Goal: Task Accomplishment & Management: Use online tool/utility

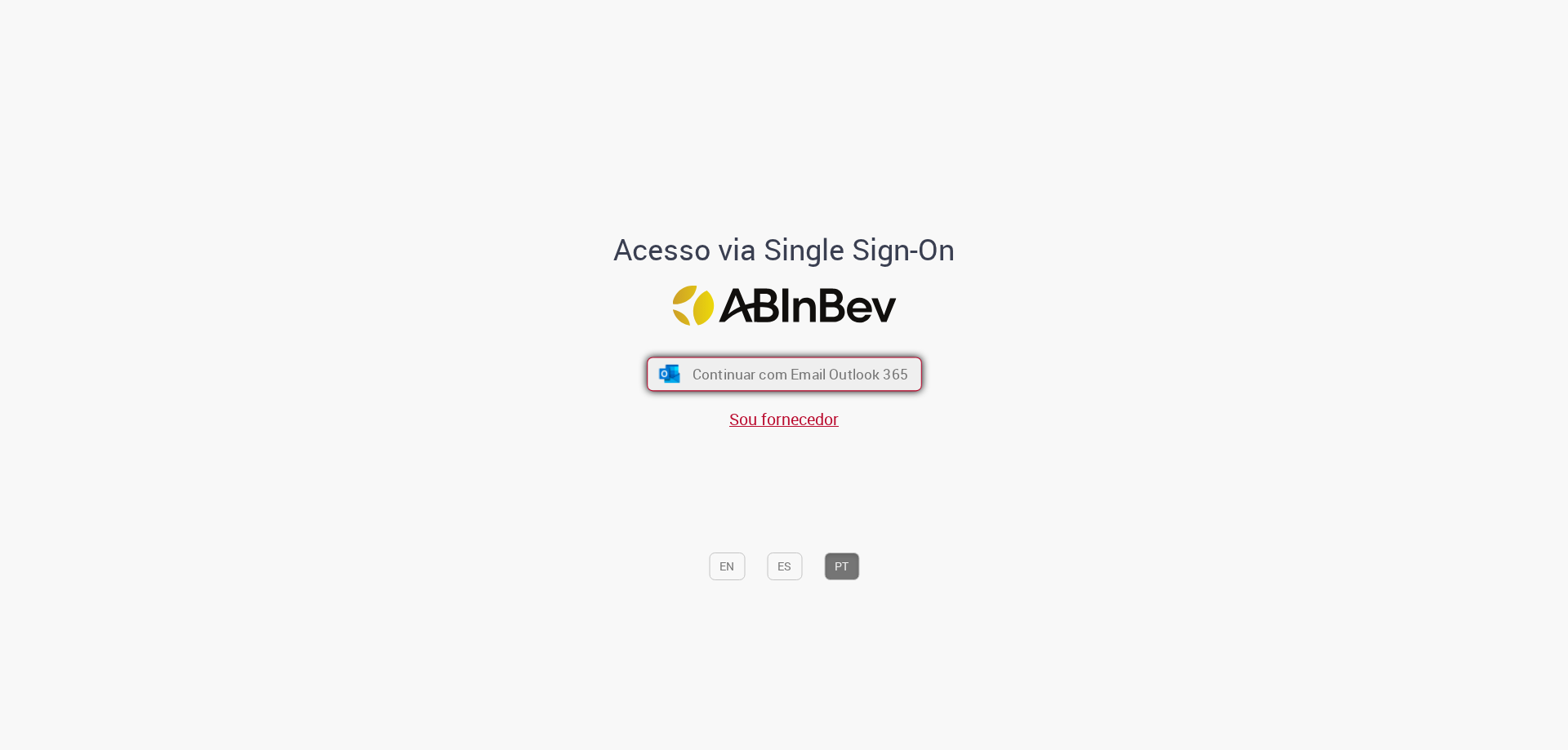
click at [787, 380] on span "Continuar com Email Outlook 365" at bounding box center [799, 374] width 216 height 19
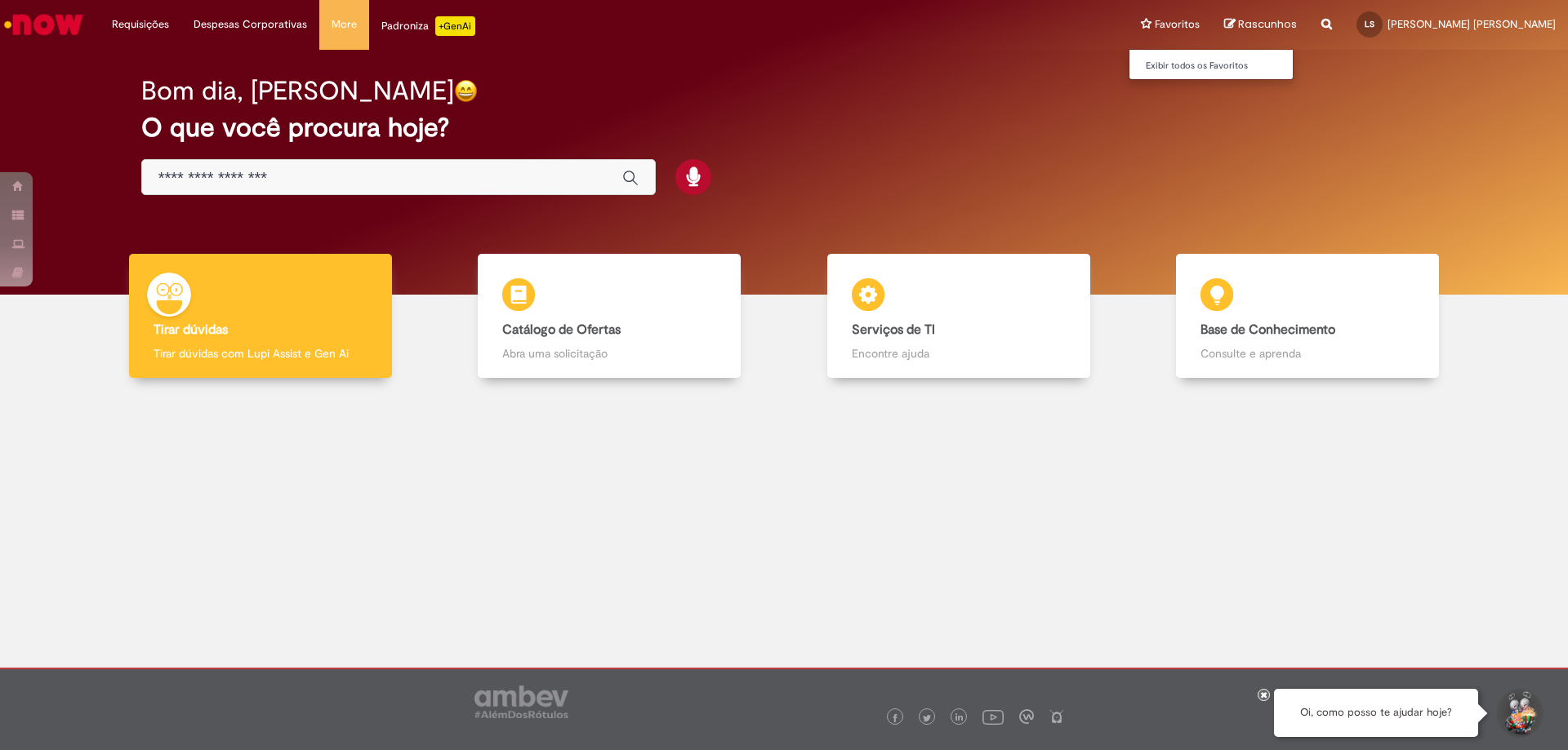
click at [1212, 28] on li "Favoritos Exibir todos os Favoritos" at bounding box center [1170, 25] width 83 height 49
click at [1233, 70] on link "Exibir todos os Favoritos" at bounding box center [1219, 66] width 179 height 18
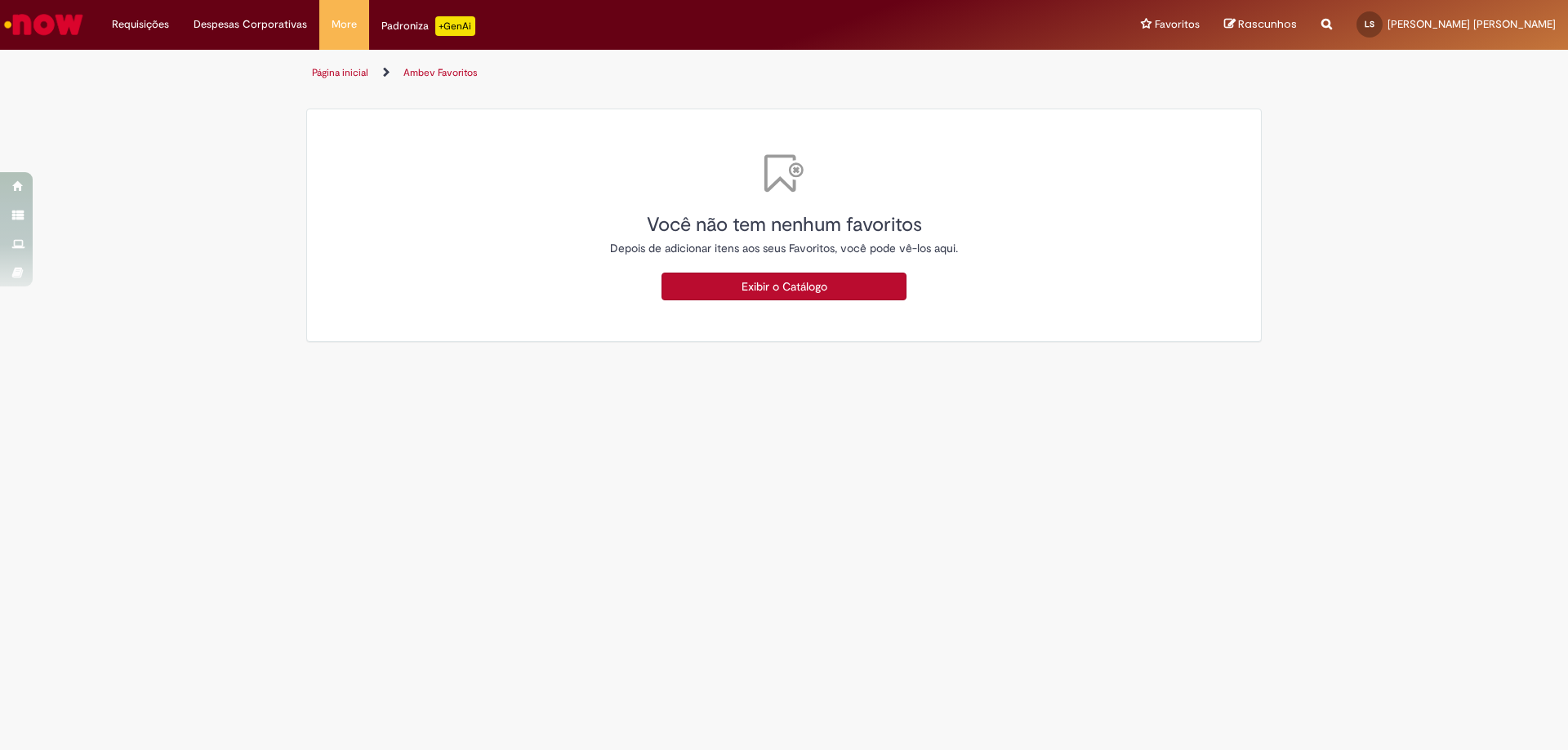
click at [57, 30] on img "Ir para a Homepage" at bounding box center [43, 25] width 84 height 33
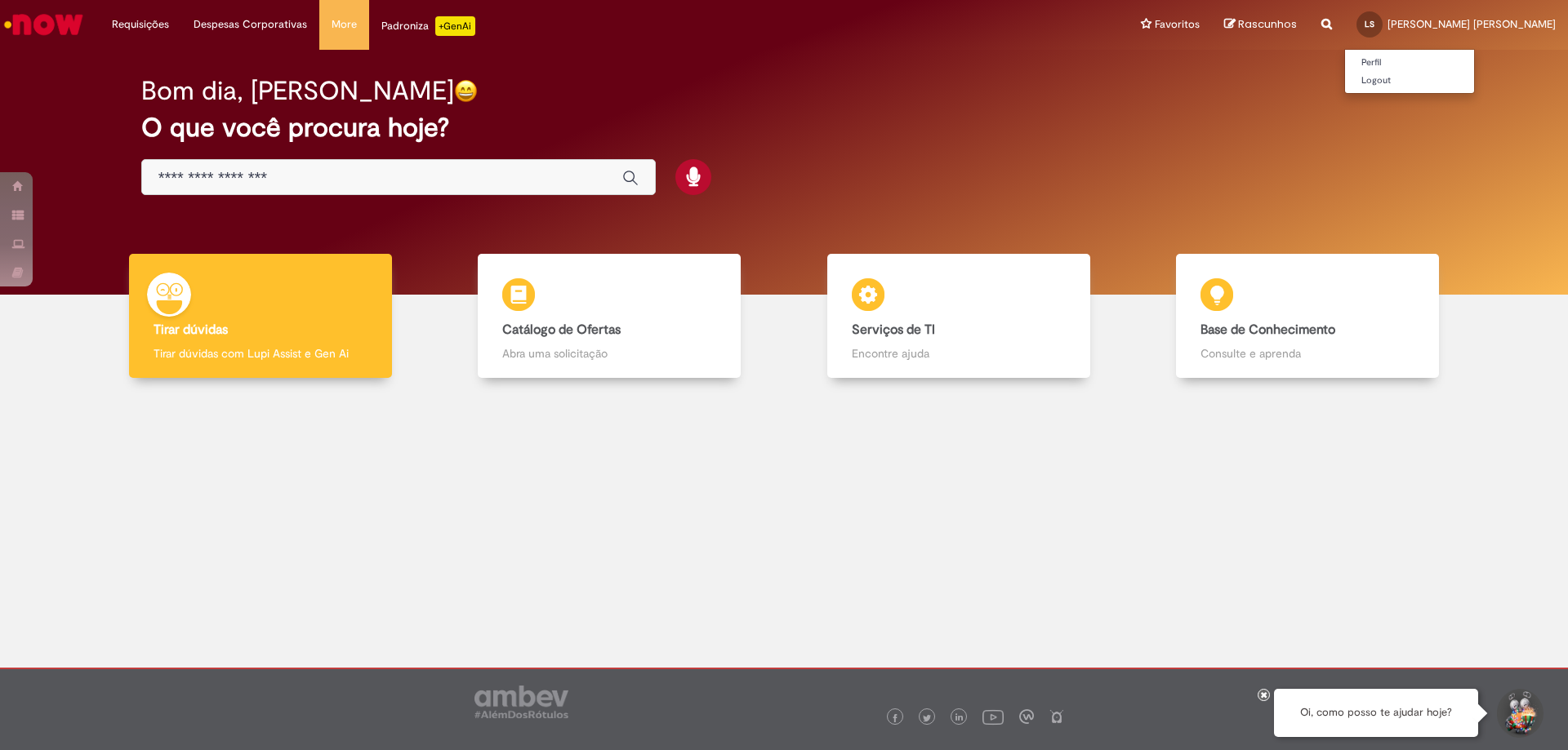
click at [1452, 26] on span "[PERSON_NAME] [PERSON_NAME]" at bounding box center [1471, 24] width 168 height 14
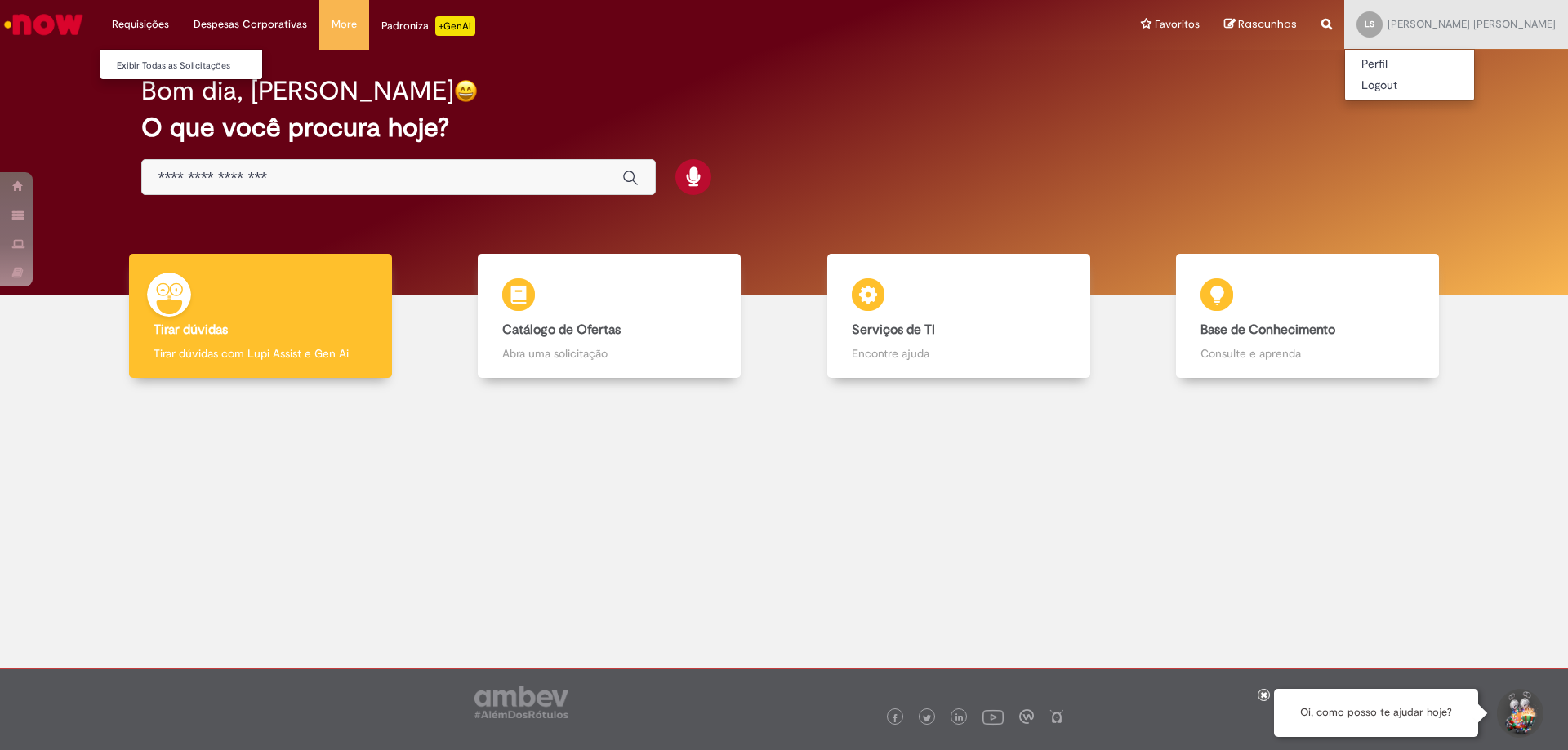
click at [120, 22] on li "Requisições Exibir Todas as Solicitações" at bounding box center [141, 25] width 81 height 49
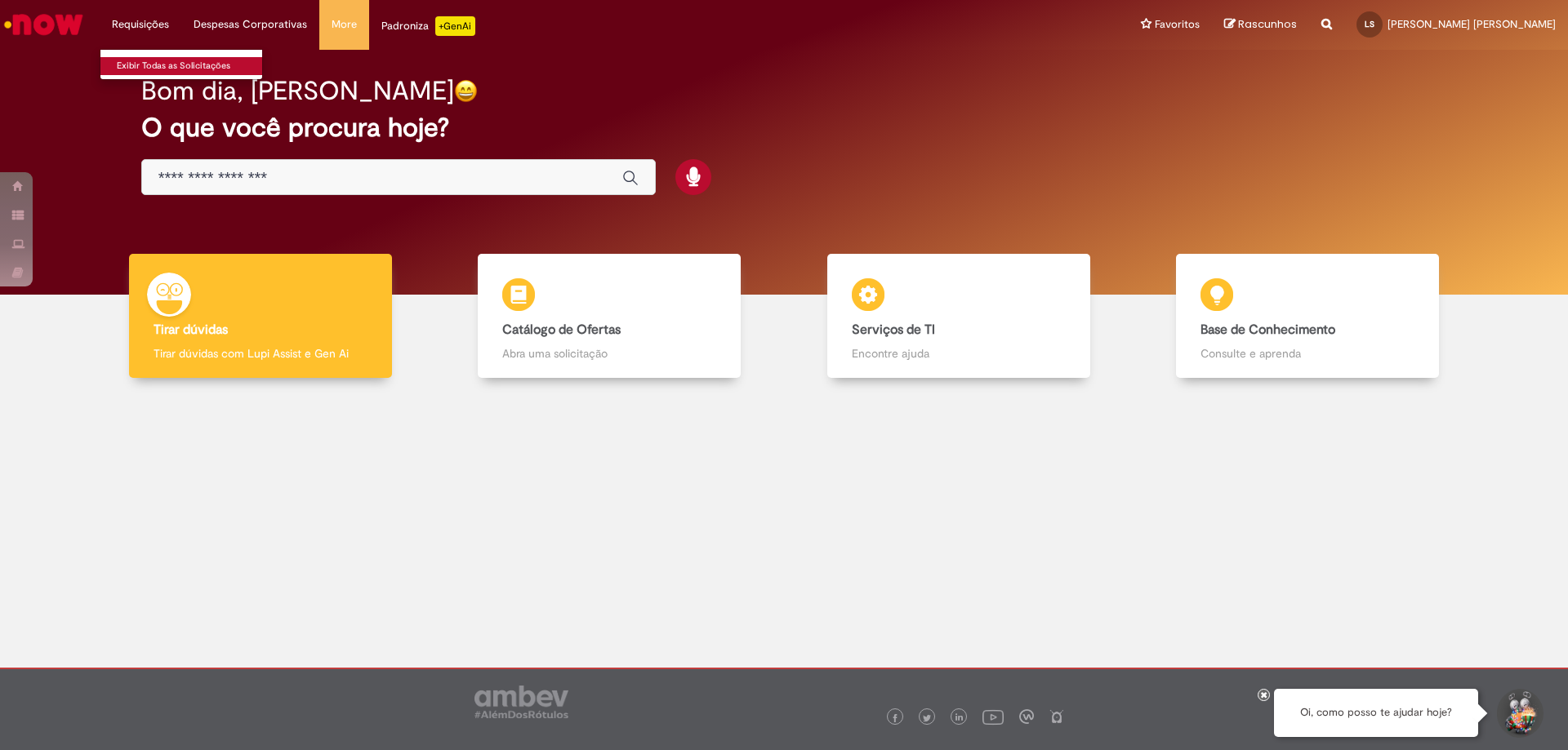
click at [144, 63] on link "Exibir Todas as Solicitações" at bounding box center [190, 66] width 179 height 18
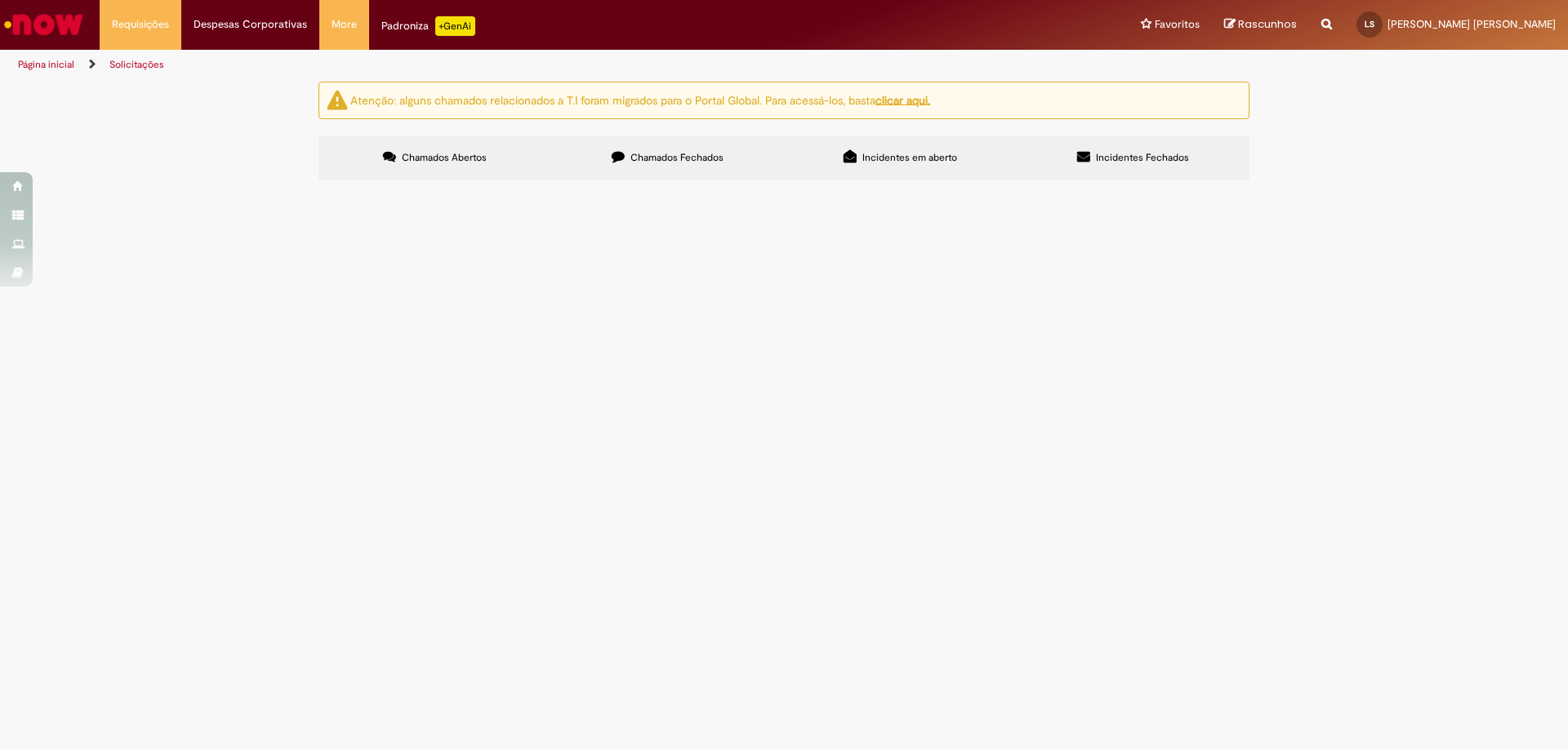
drag, startPoint x: 698, startPoint y: 153, endPoint x: 713, endPoint y: 143, distance: 18.0
click at [702, 151] on span "Chamados Fechados" at bounding box center [677, 157] width 93 height 13
click at [682, 151] on span "Chamados Fechados" at bounding box center [677, 157] width 93 height 13
click at [891, 163] on span "Incidentes em aberto" at bounding box center [910, 157] width 95 height 13
click at [699, 162] on span "Chamados Fechados" at bounding box center [677, 157] width 93 height 13
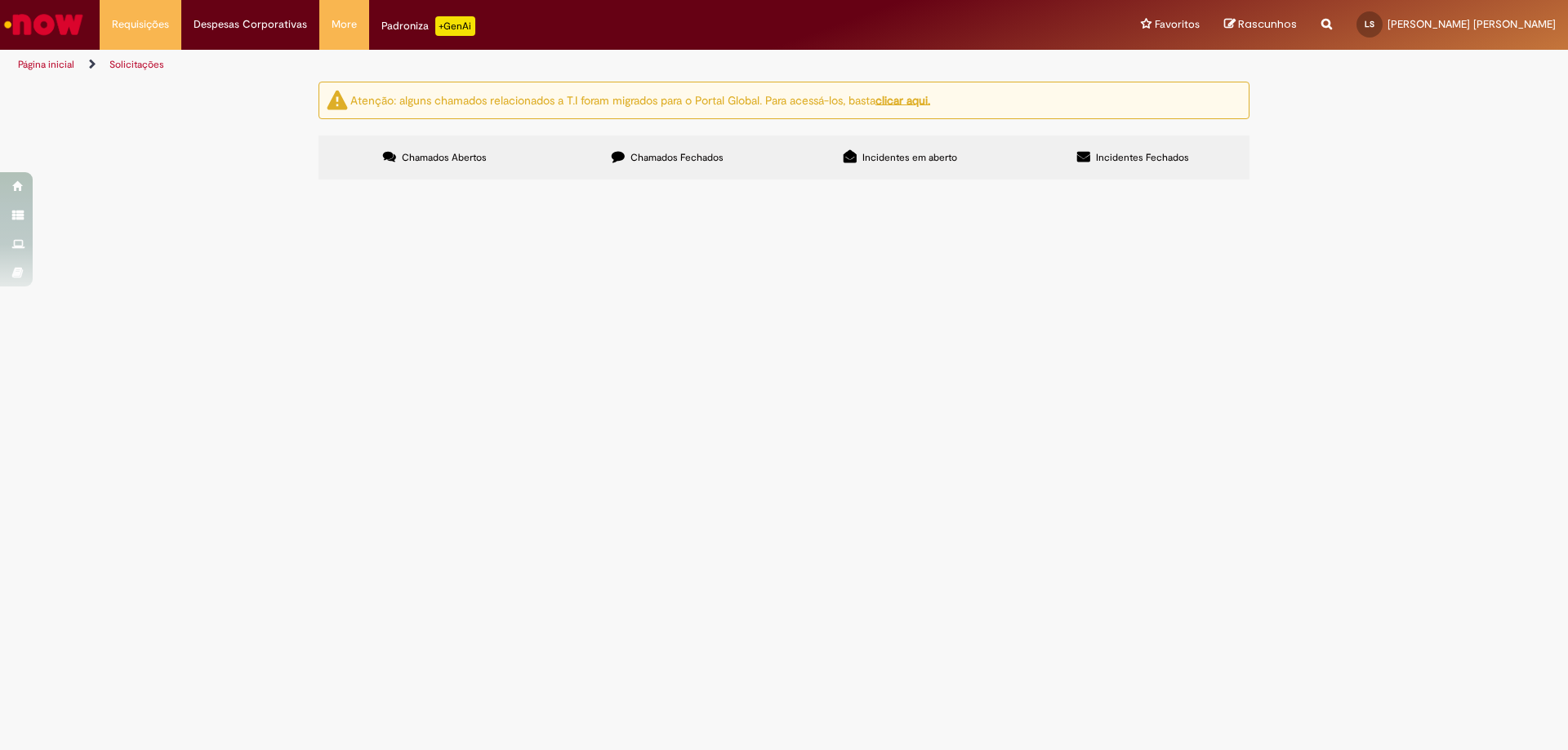
click at [0, 0] on button at bounding box center [0, 0] width 0 height 0
click at [483, 165] on label "Chamados Abertos" at bounding box center [434, 157] width 233 height 44
click at [0, 0] on button at bounding box center [0, 0] width 0 height 0
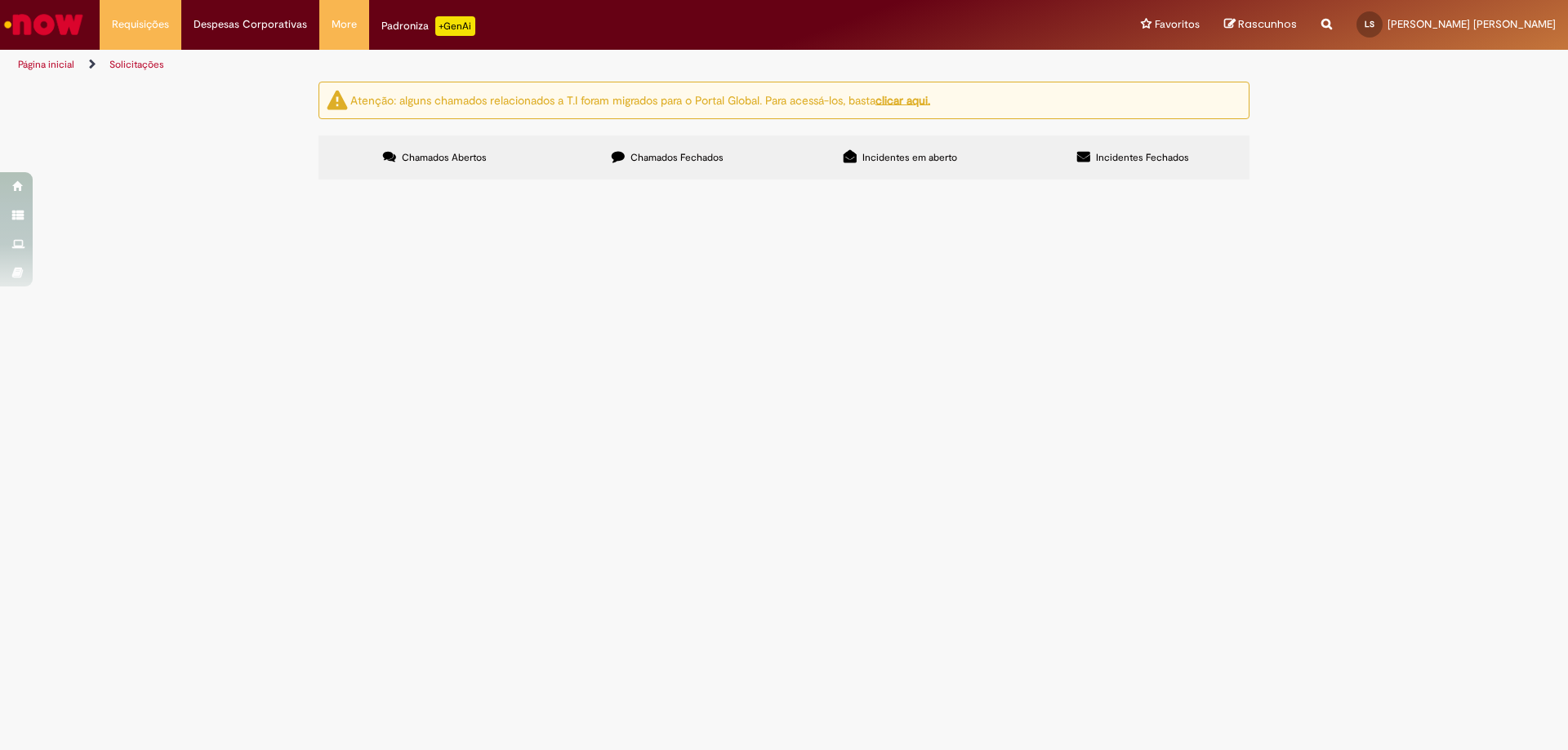
click at [1110, 169] on label "Incidentes Fechados" at bounding box center [1133, 157] width 233 height 44
click at [0, 0] on button at bounding box center [0, 0] width 0 height 0
click at [898, 163] on span "Incidentes em aberto" at bounding box center [910, 157] width 95 height 13
click at [685, 157] on span "Chamados Fechados" at bounding box center [677, 157] width 93 height 13
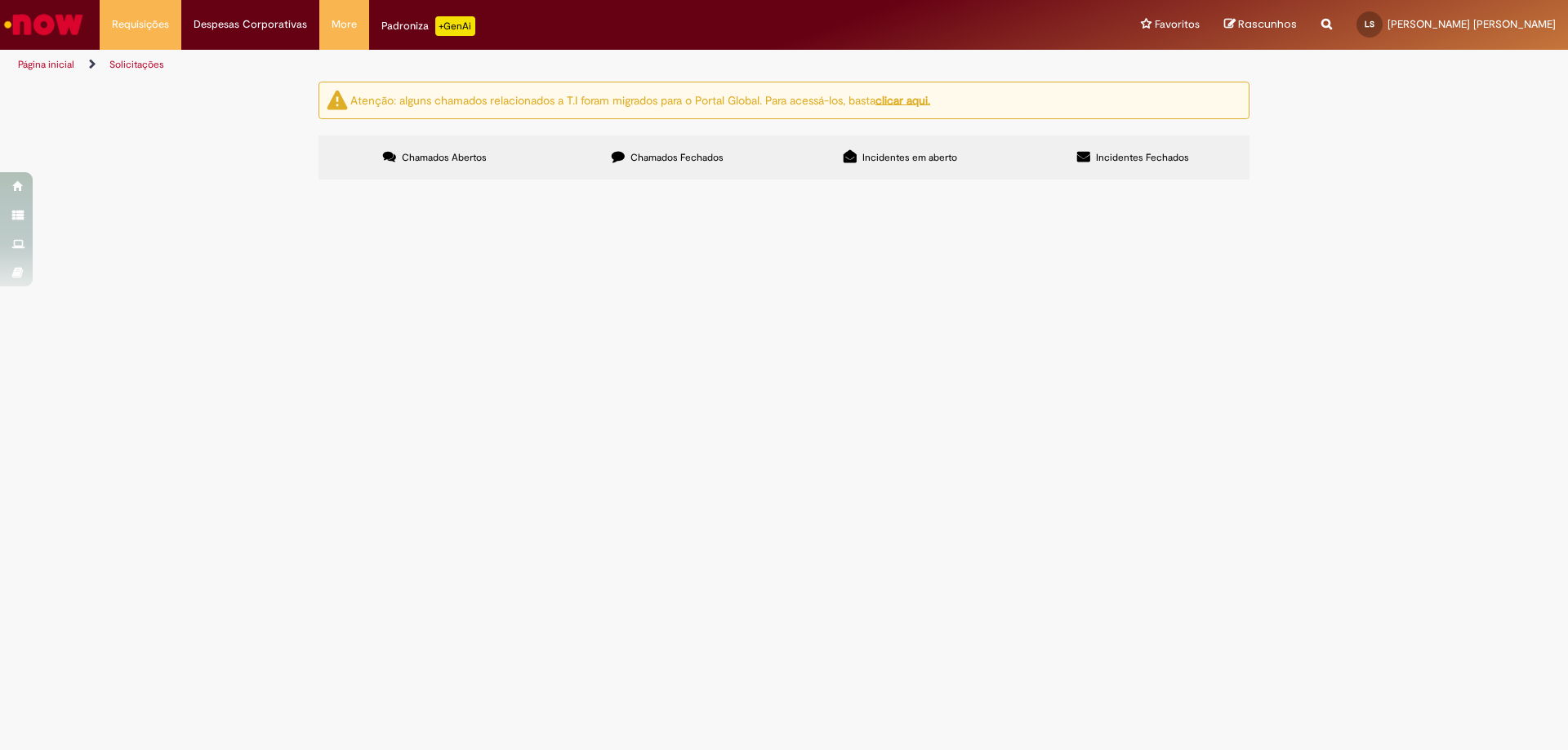
click at [0, 0] on button at bounding box center [0, 0] width 0 height 0
click at [496, 175] on label "Chamados Abertos" at bounding box center [434, 157] width 233 height 44
click at [357, 71] on link "Gestão de acessos" at bounding box center [410, 66] width 179 height 18
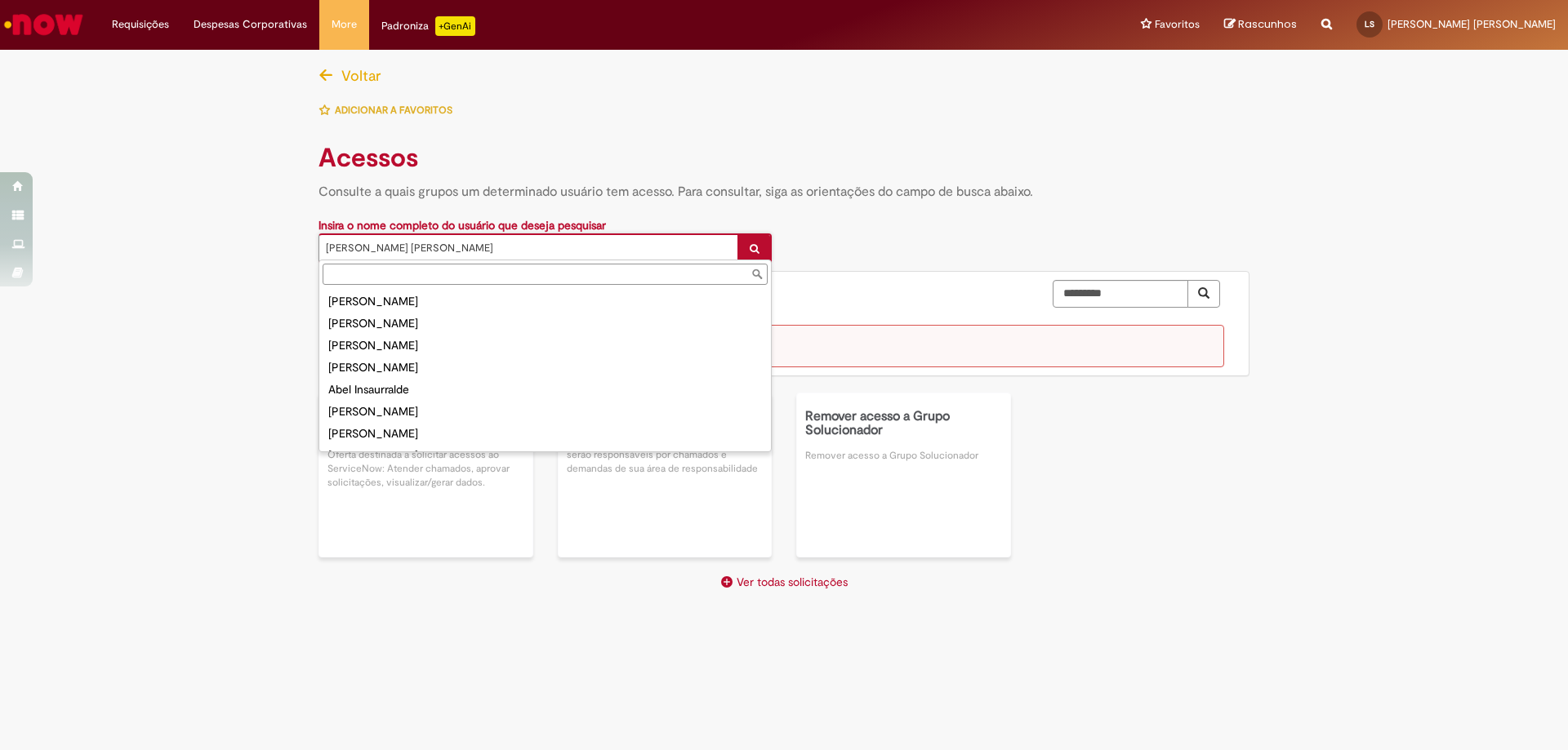
scroll to position [962, 0]
